Goal: Task Accomplishment & Management: Manage account settings

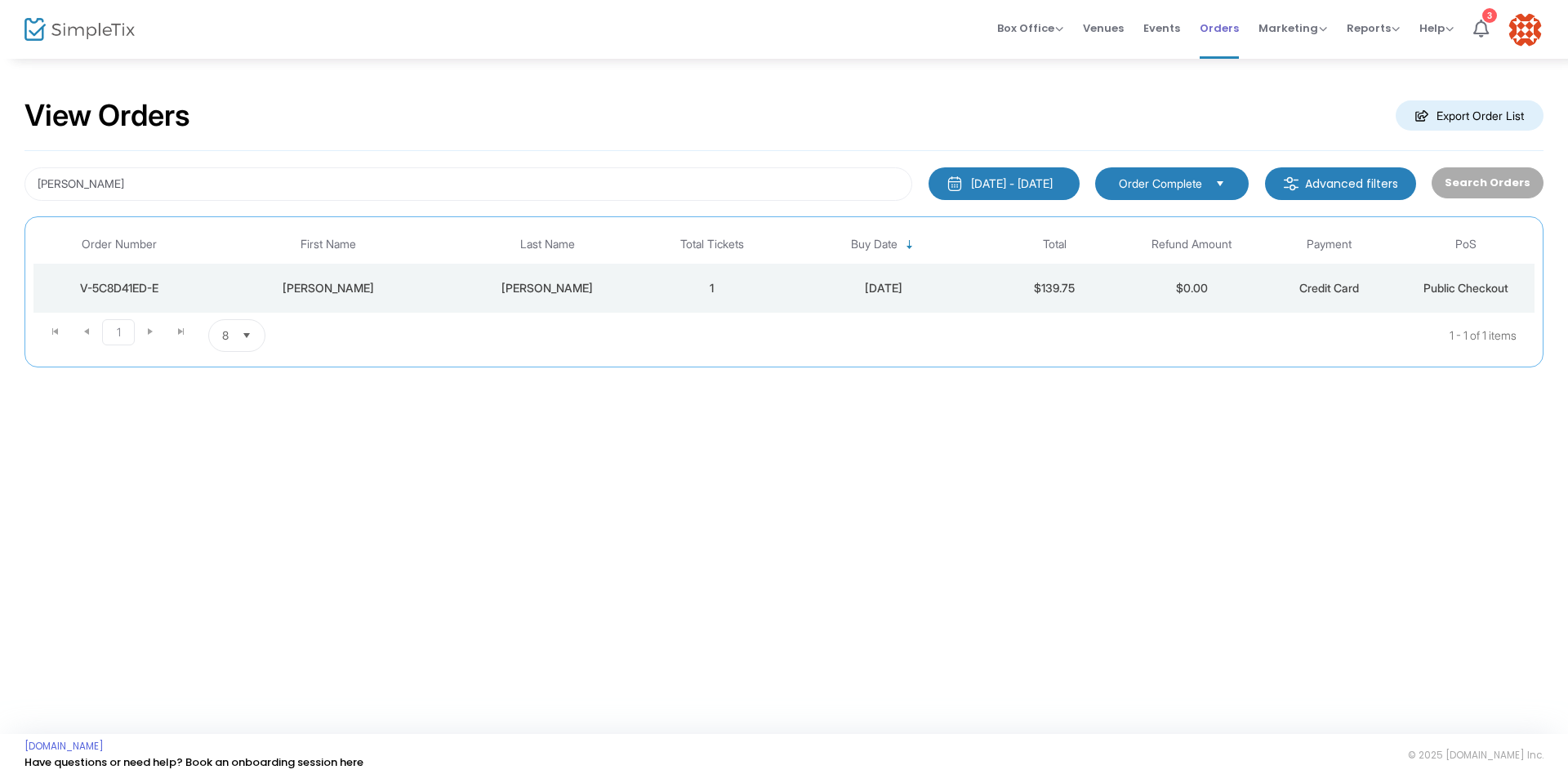
click at [1224, 23] on span "Orders" at bounding box center [1219, 28] width 39 height 42
drag, startPoint x: 166, startPoint y: 185, endPoint x: 0, endPoint y: 212, distance: 168.2
click at [0, 212] on div "View Orders Export Order List Beth Firkins 6/24/2025 - 9/24/2025 Last 30 Days T…" at bounding box center [784, 241] width 1568 height 368
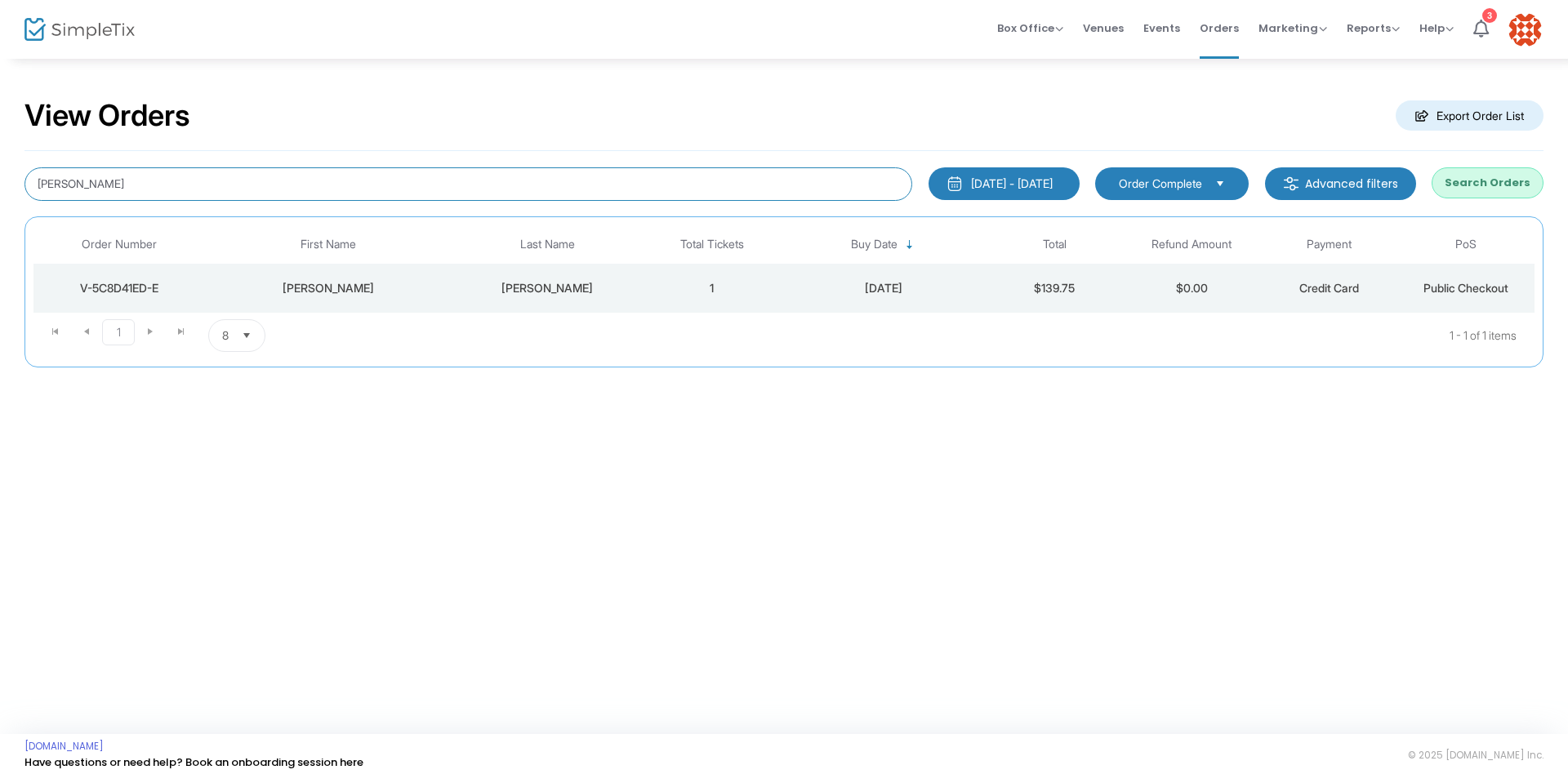
type input "Julie hamann"
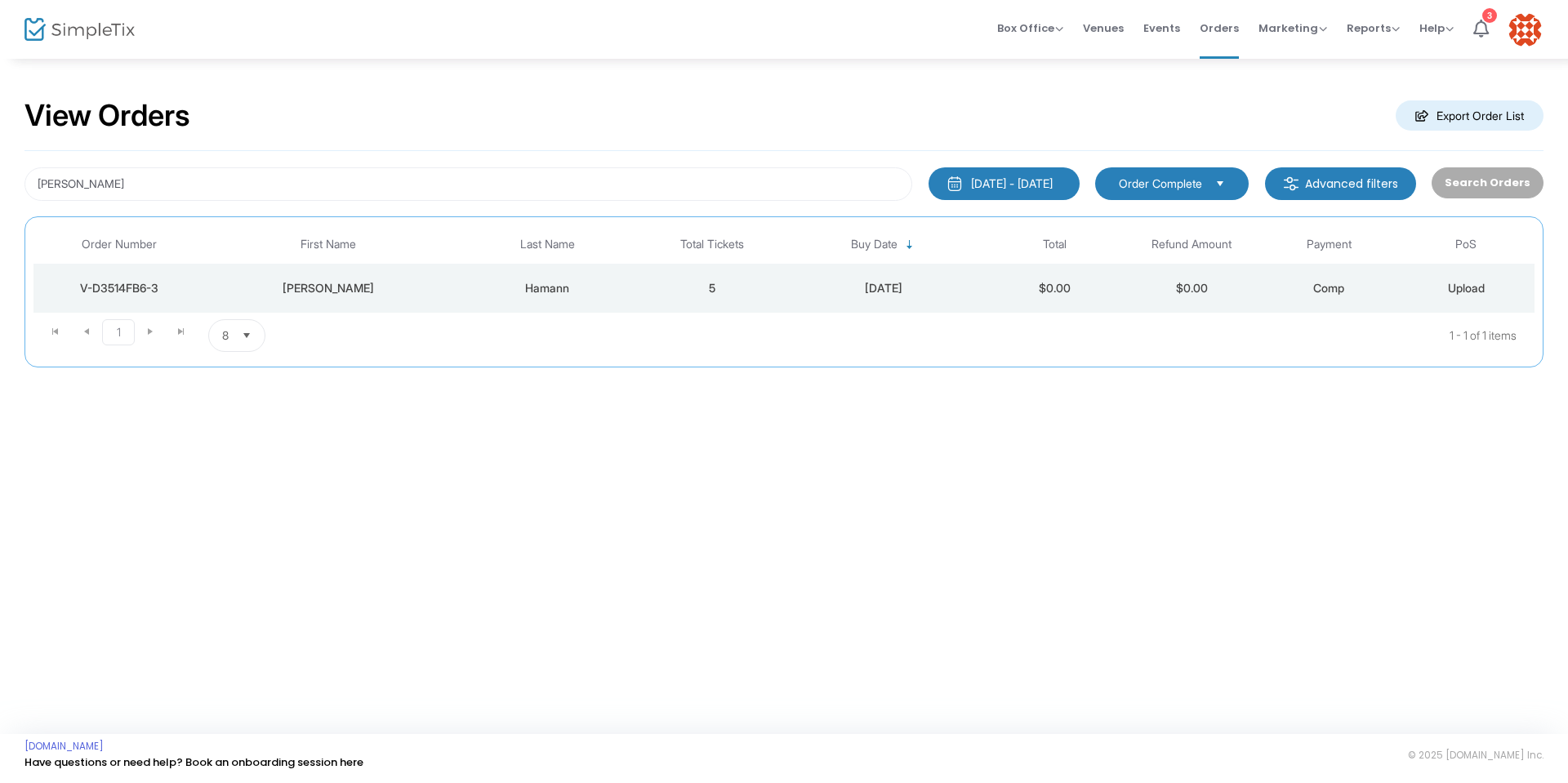
click at [124, 295] on div "V-D3514FB6-3" at bounding box center [120, 288] width 163 height 17
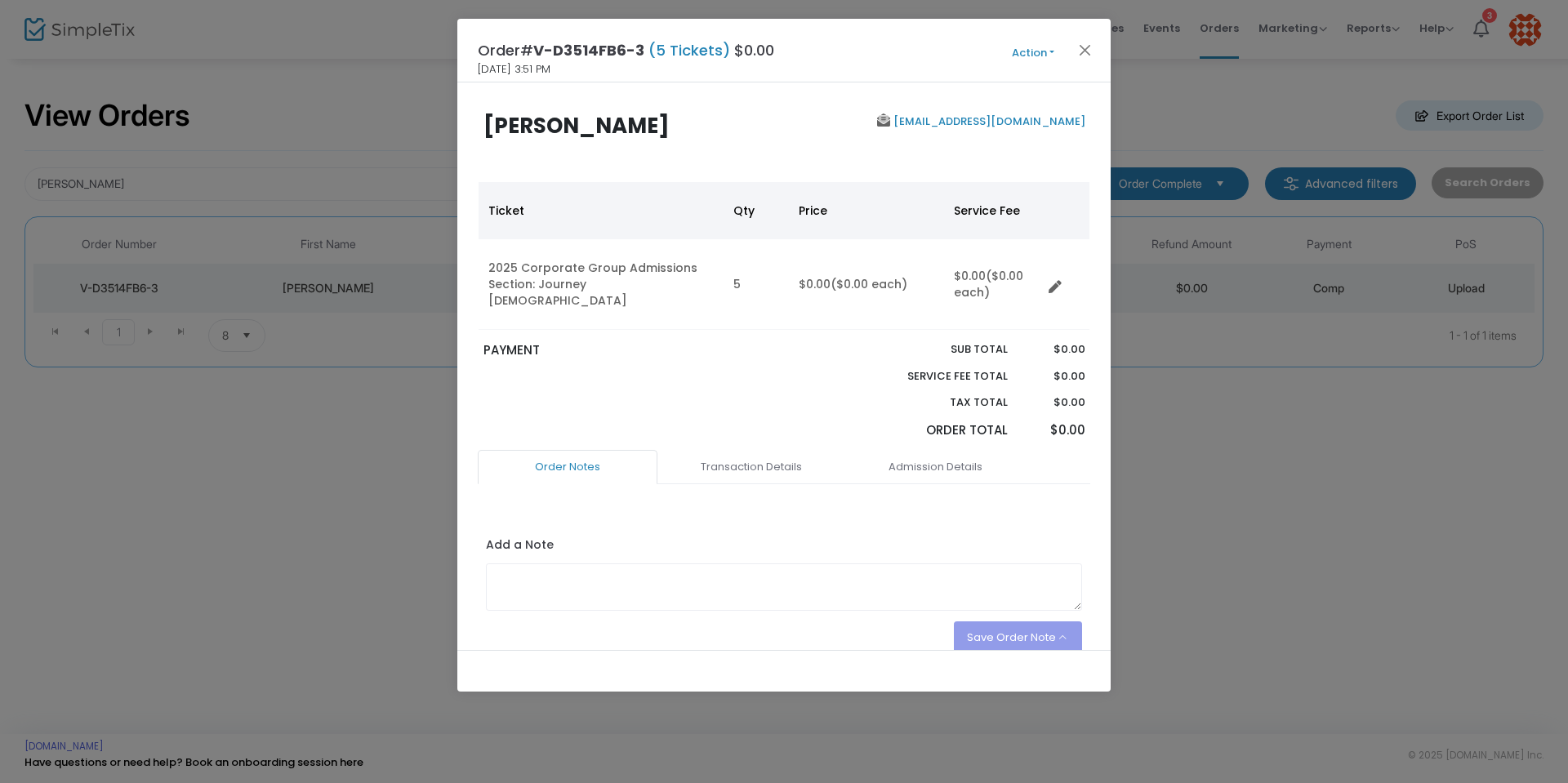
click at [1049, 48] on button "Action" at bounding box center [1032, 53] width 98 height 18
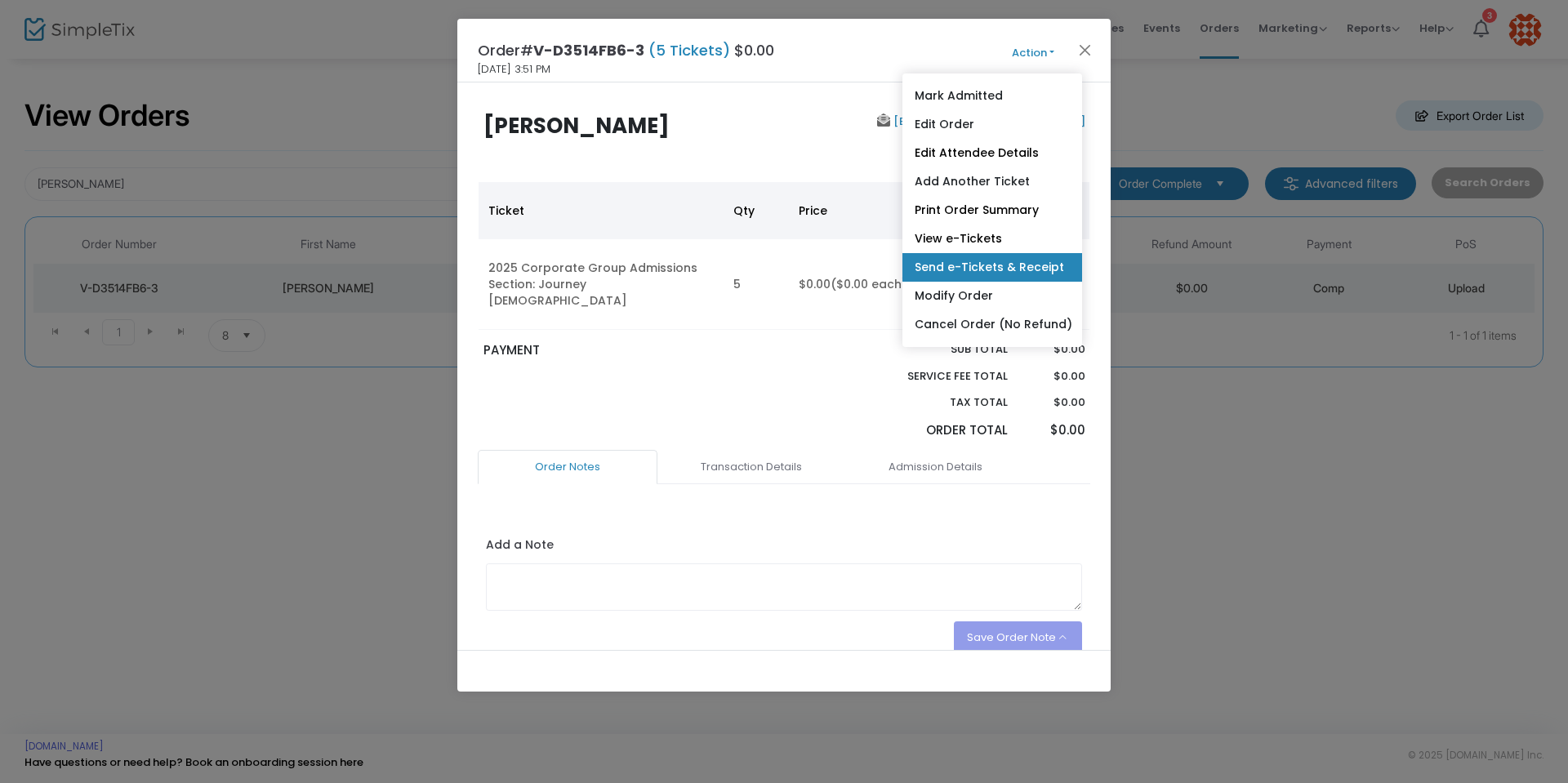
click at [1038, 268] on link "Send e-Tickets & Receipt" at bounding box center [992, 267] width 180 height 28
type input "jmhamann81@gmail.com"
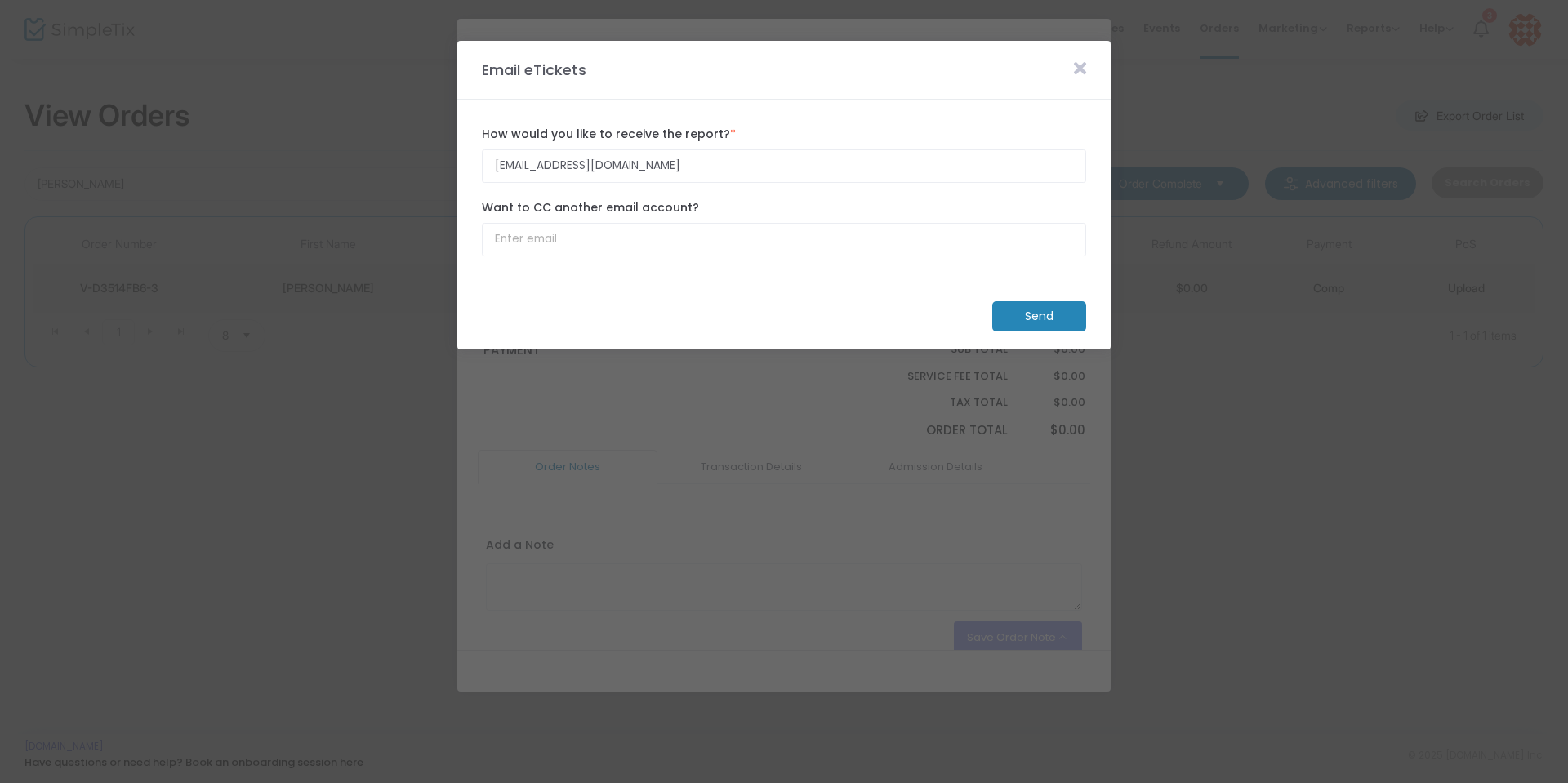
click at [1056, 324] on m-button "Send" at bounding box center [1038, 316] width 94 height 30
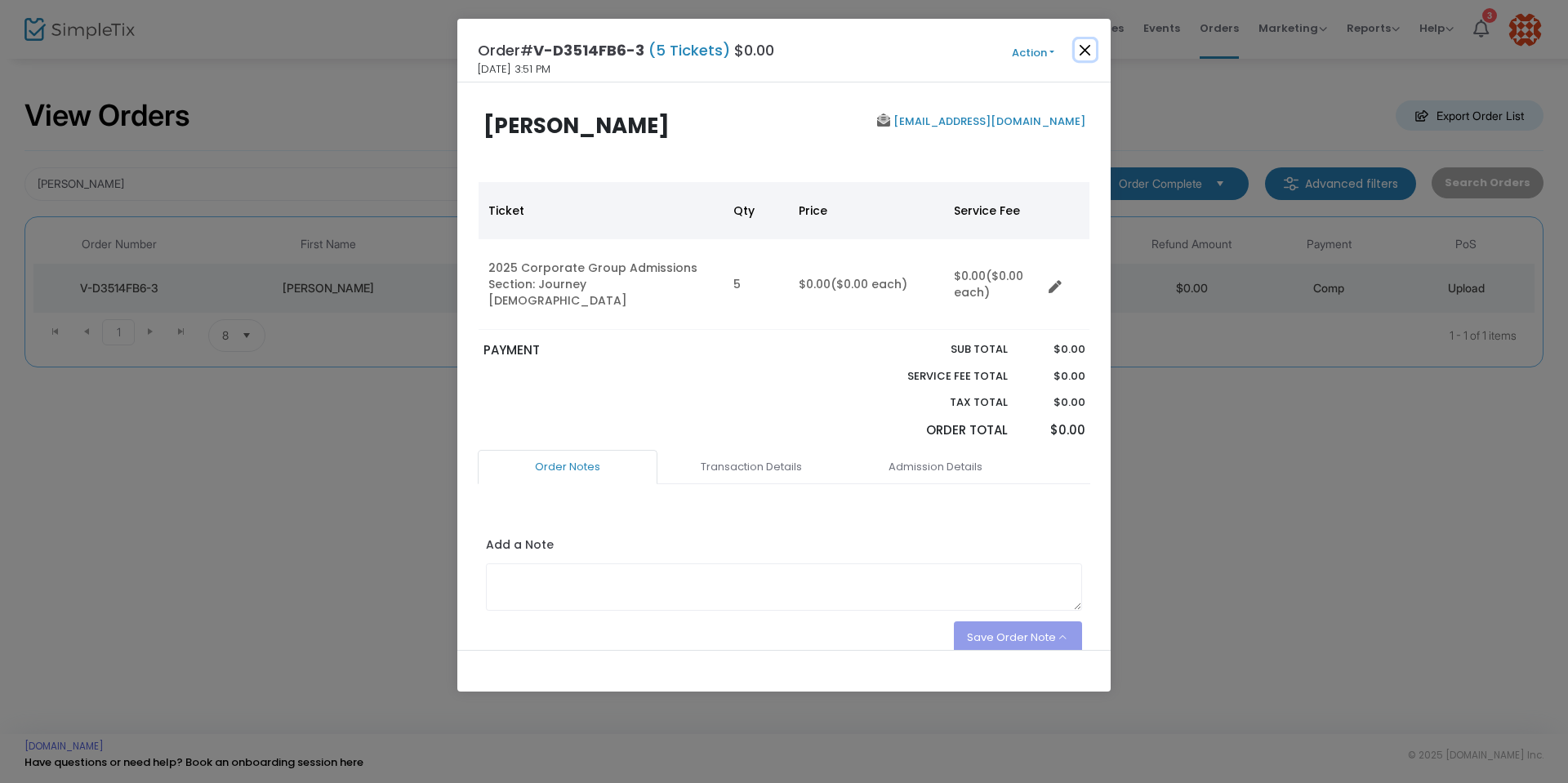
click at [1077, 45] on button "Close" at bounding box center [1085, 50] width 21 height 21
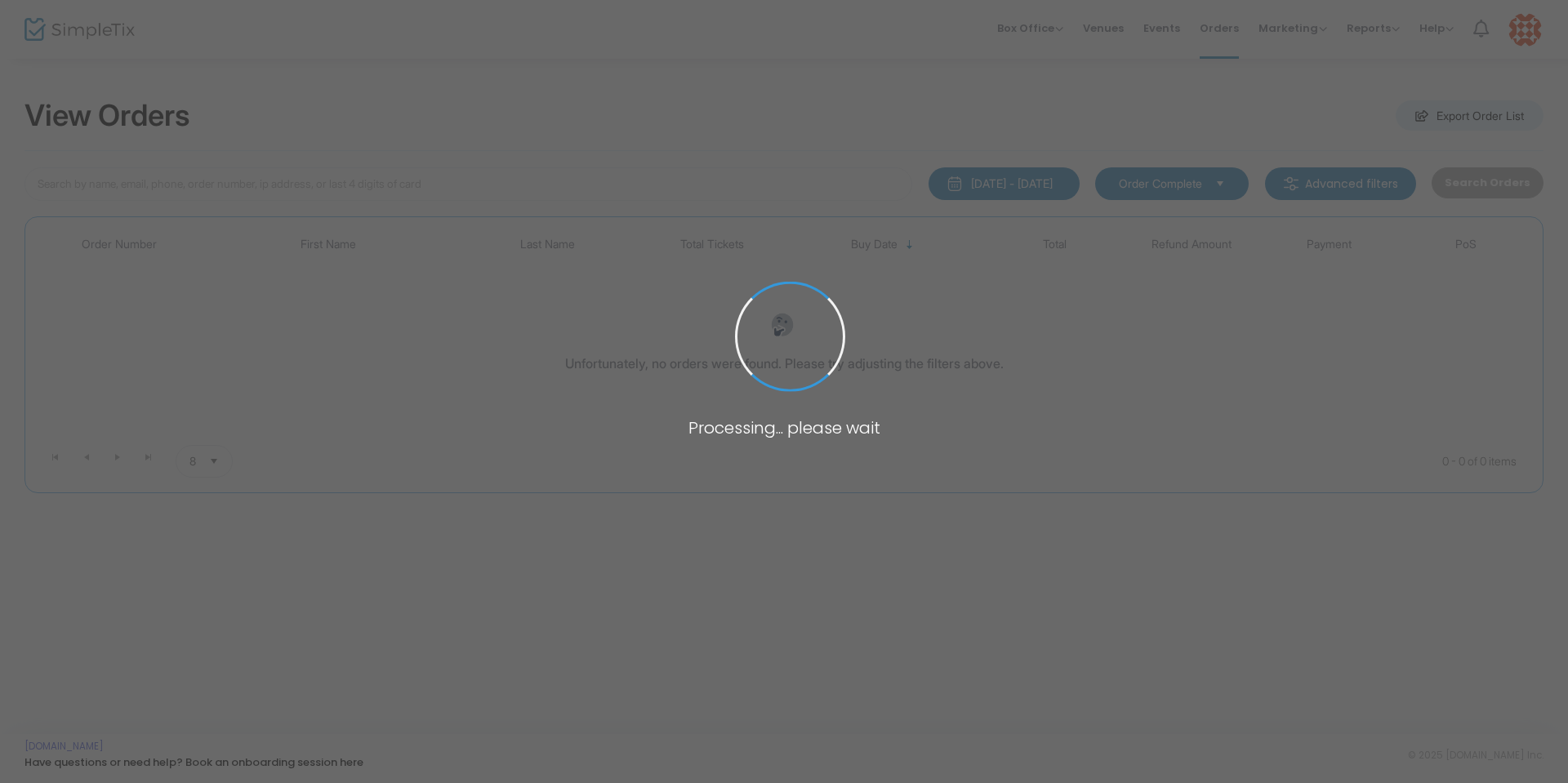
type input "waite"
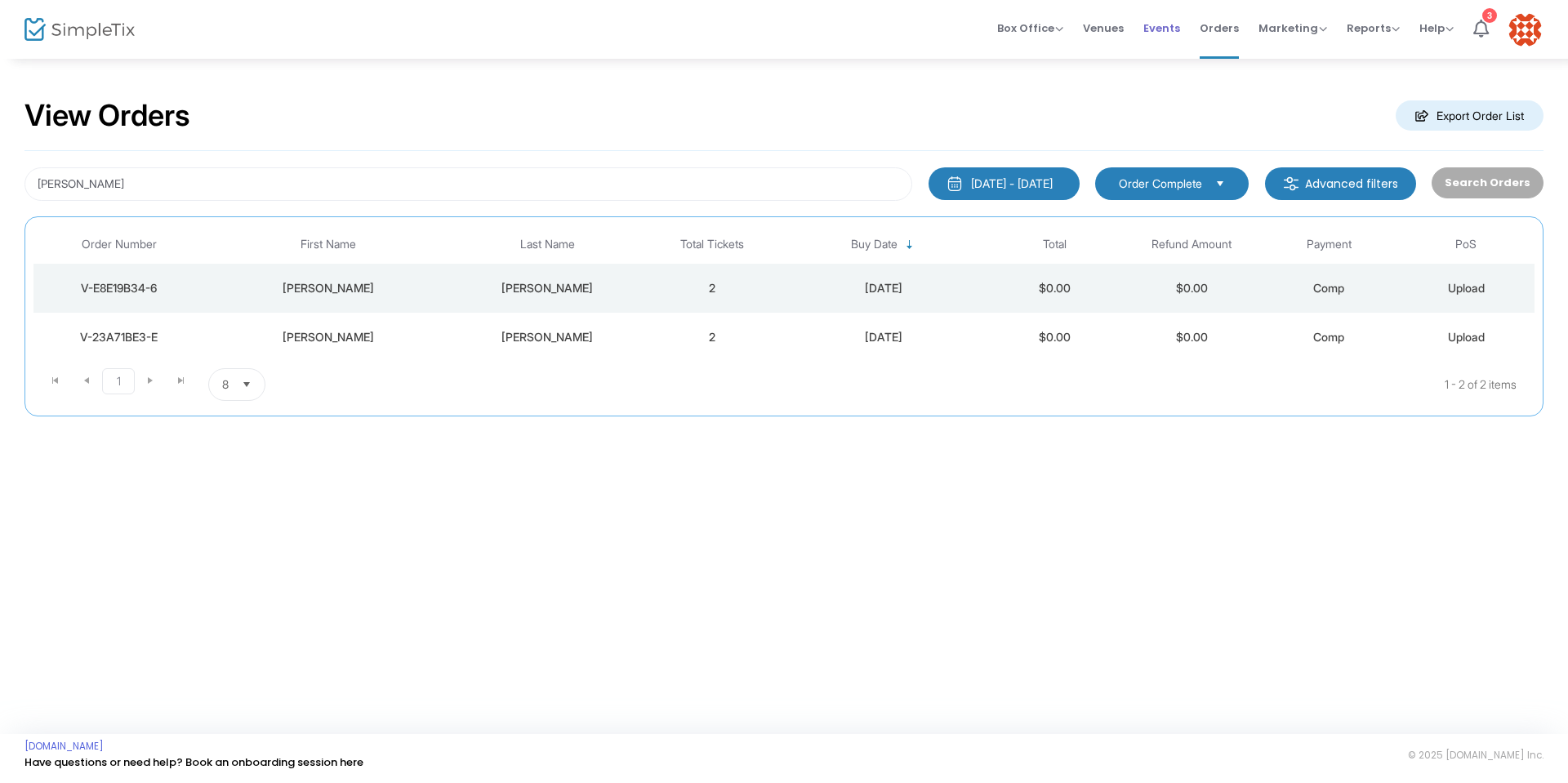
click at [1158, 31] on span "Events" at bounding box center [1162, 28] width 37 height 42
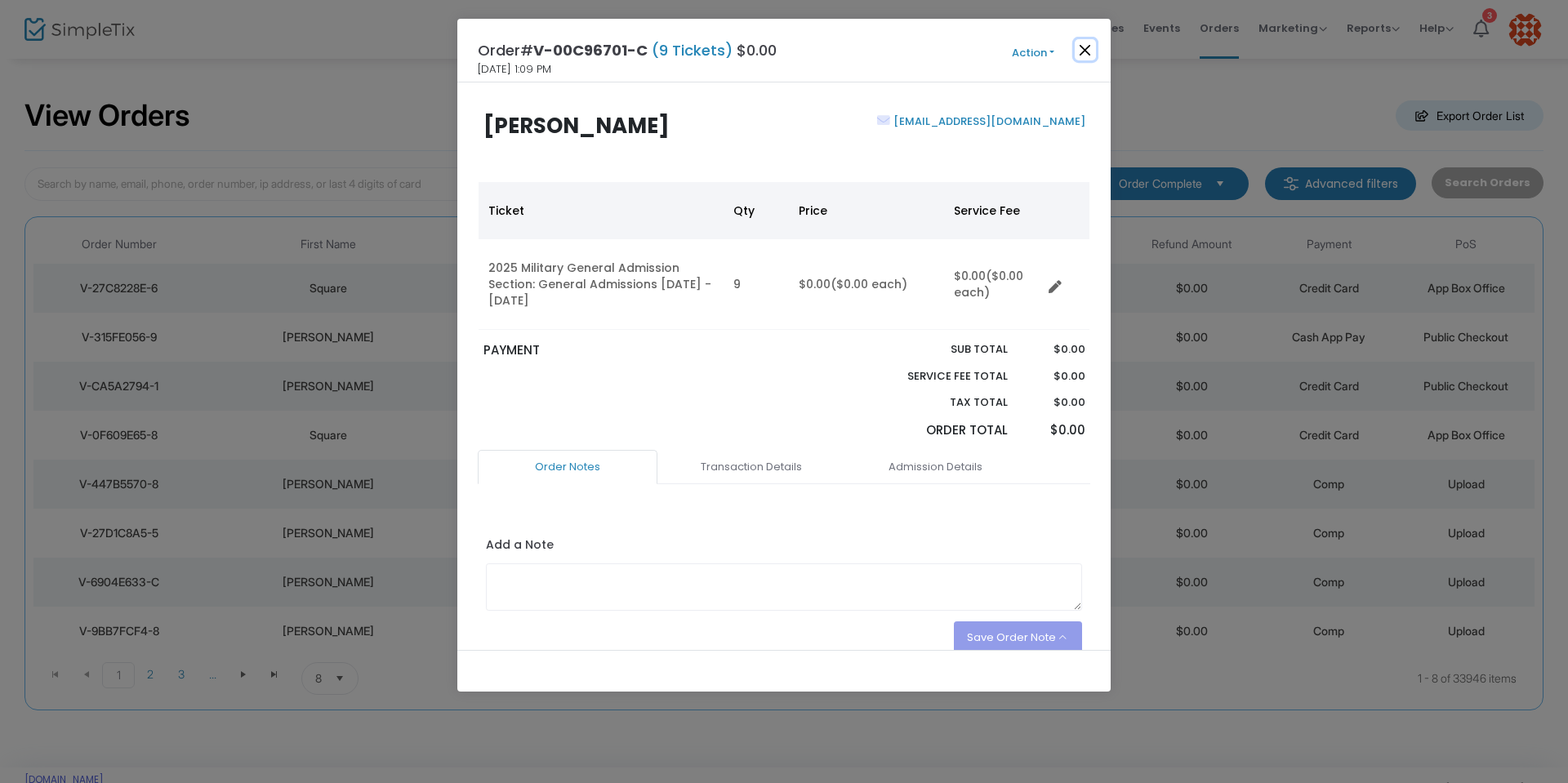
click at [1080, 50] on button "Close" at bounding box center [1085, 50] width 21 height 21
click at [1093, 52] on button "Close" at bounding box center [1085, 50] width 21 height 21
click at [1074, 53] on button "Close" at bounding box center [1085, 50] width 21 height 21
click at [1090, 54] on button "Close" at bounding box center [1085, 50] width 21 height 21
